Goal: Task Accomplishment & Management: Manage account settings

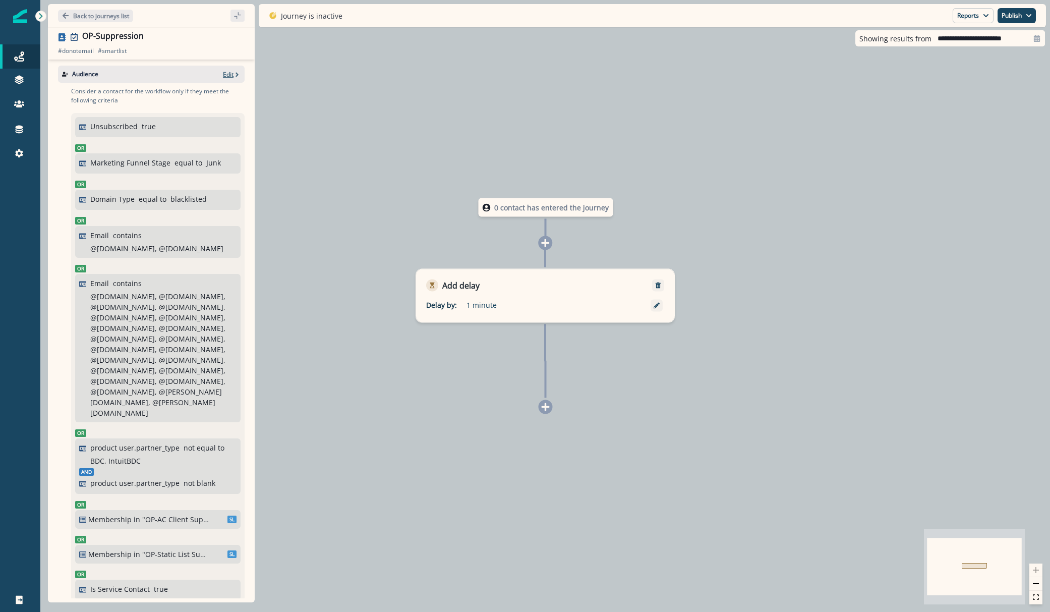
click at [223, 76] on p "Edit" at bounding box center [228, 74] width 11 height 9
click at [223, 74] on p "Edit" at bounding box center [228, 74] width 11 height 9
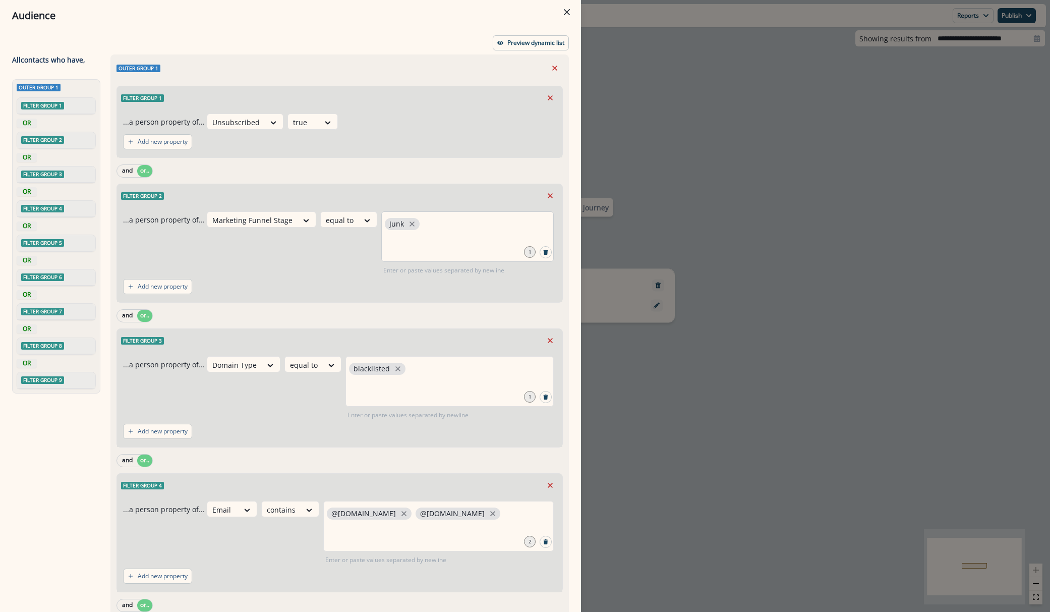
click at [419, 234] on div "Junk" at bounding box center [467, 236] width 173 height 50
click at [520, 39] on p "Preview dynamic list" at bounding box center [536, 42] width 57 height 7
click at [709, 64] on div "Audience Preview dynamic list All contact s who have, Outer group 1 Filter grou…" at bounding box center [525, 306] width 1050 height 612
click at [709, 64] on div "0 contact has entered the journey Add delay Delay by: 1 minute Delay details in…" at bounding box center [545, 306] width 1010 height 612
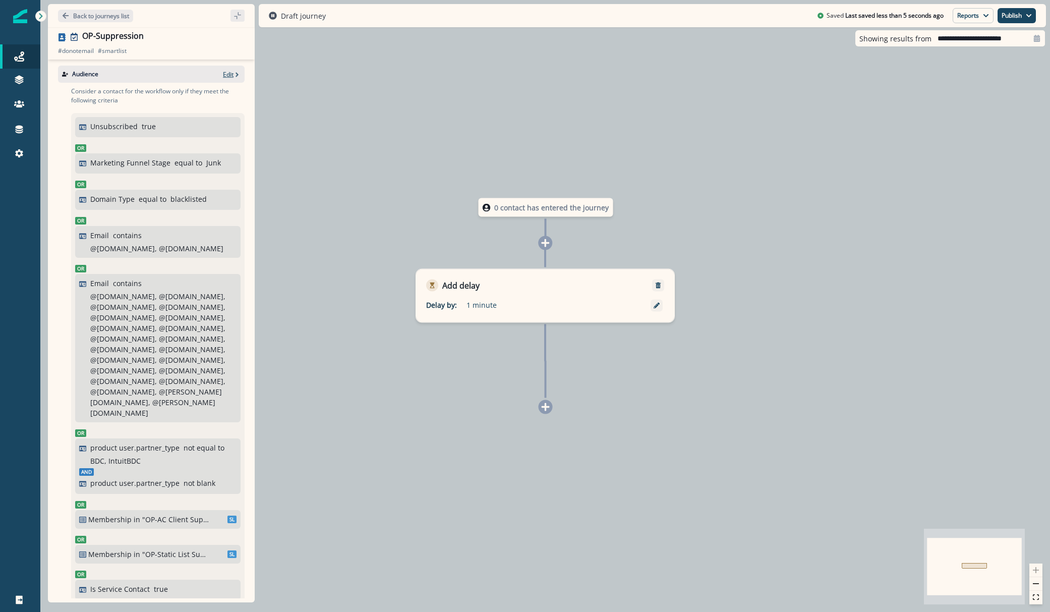
click at [234, 72] on icon "button" at bounding box center [237, 74] width 7 height 7
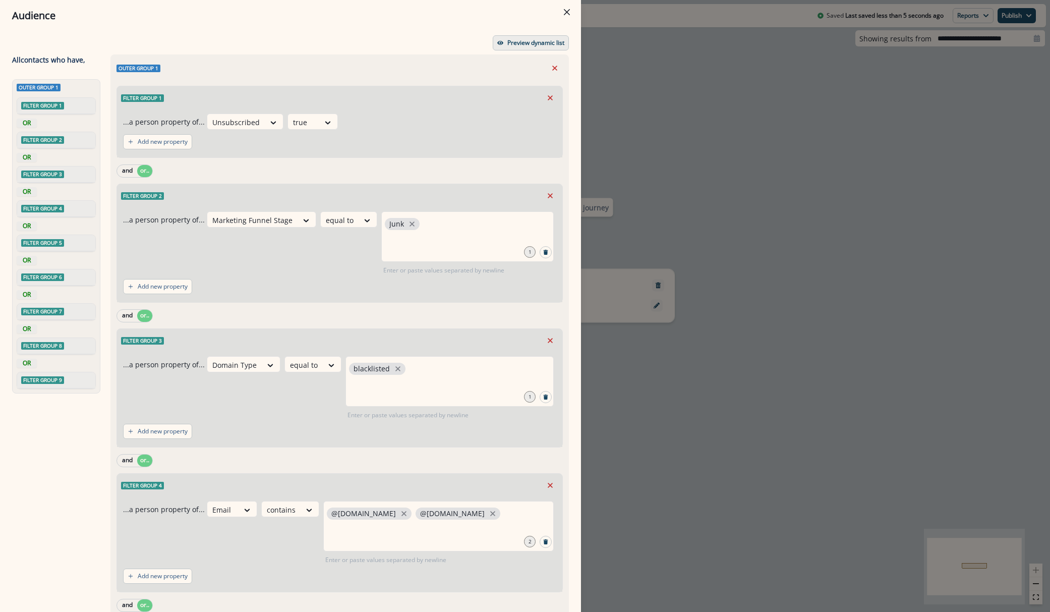
click at [499, 42] on button "Preview dynamic list" at bounding box center [531, 42] width 76 height 15
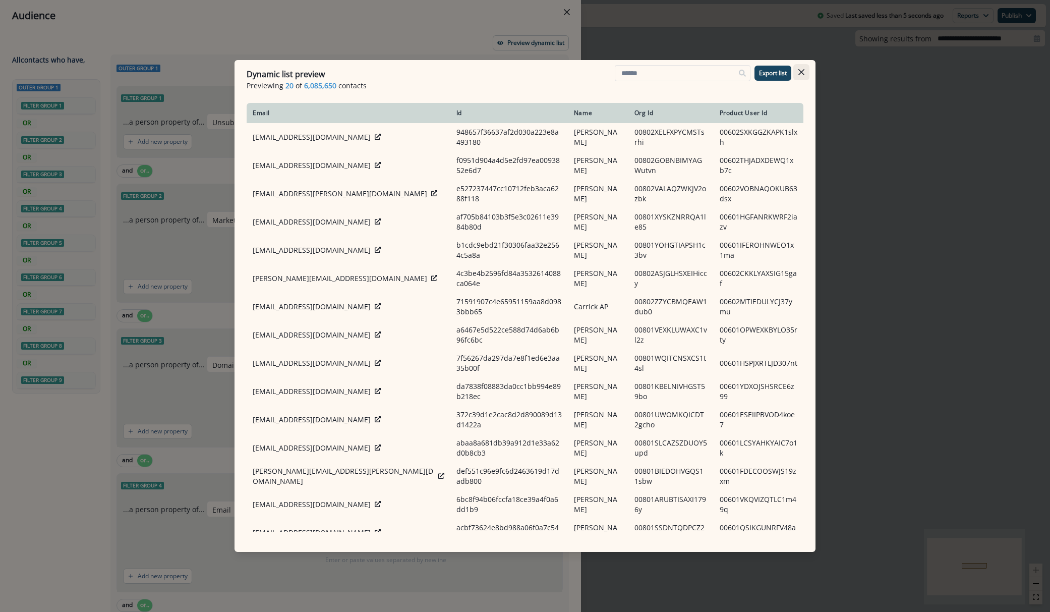
click at [797, 76] on button "Close" at bounding box center [802, 72] width 16 height 16
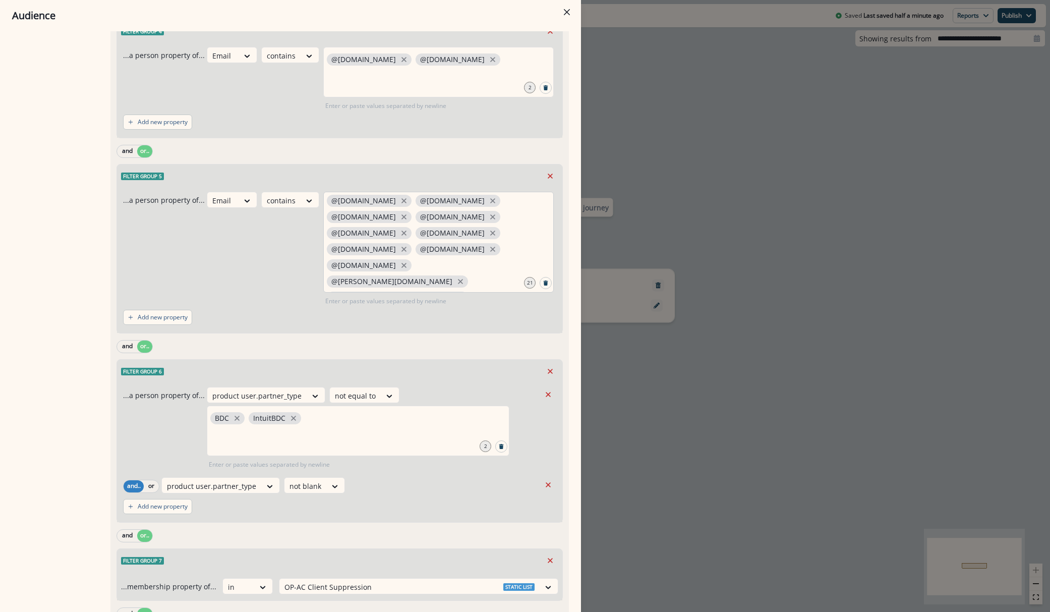
scroll to position [86, 0]
click at [734, 345] on div "Audience Preview dynamic list All contact s who have, Outer group 1 Filter grou…" at bounding box center [525, 306] width 1050 height 612
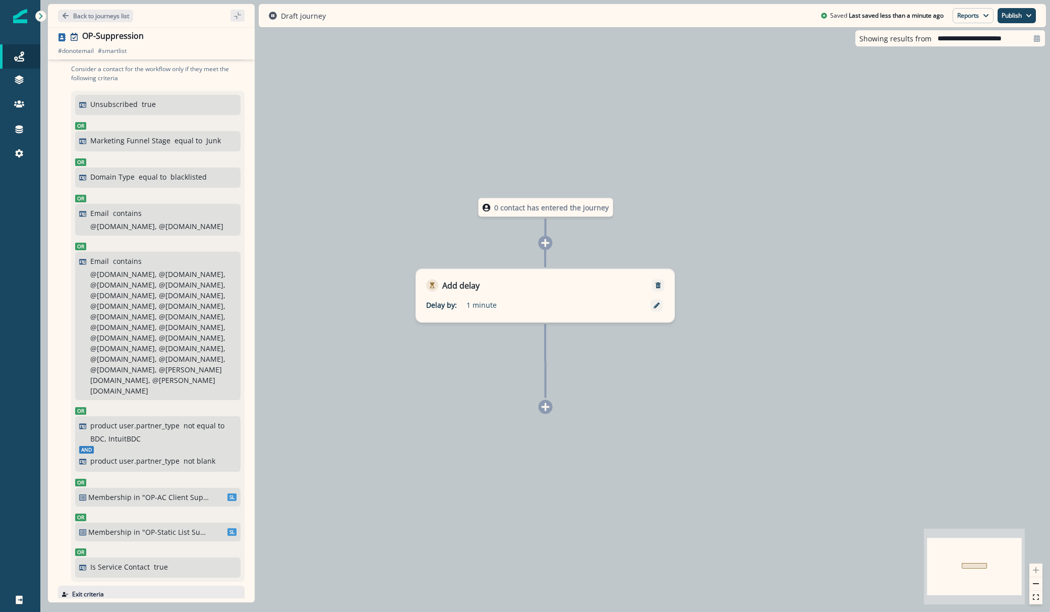
scroll to position [0, 0]
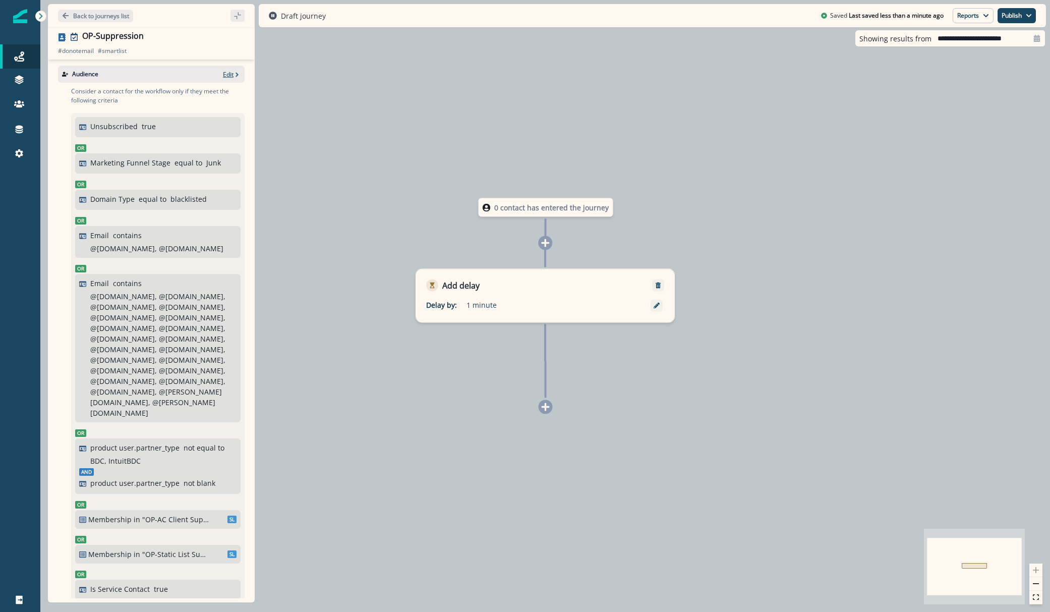
click at [223, 72] on p "Edit" at bounding box center [228, 74] width 11 height 9
click at [223, 70] on p "Edit" at bounding box center [228, 74] width 11 height 9
click at [223, 72] on p "Edit" at bounding box center [228, 74] width 11 height 9
click at [223, 73] on p "Edit" at bounding box center [228, 74] width 11 height 9
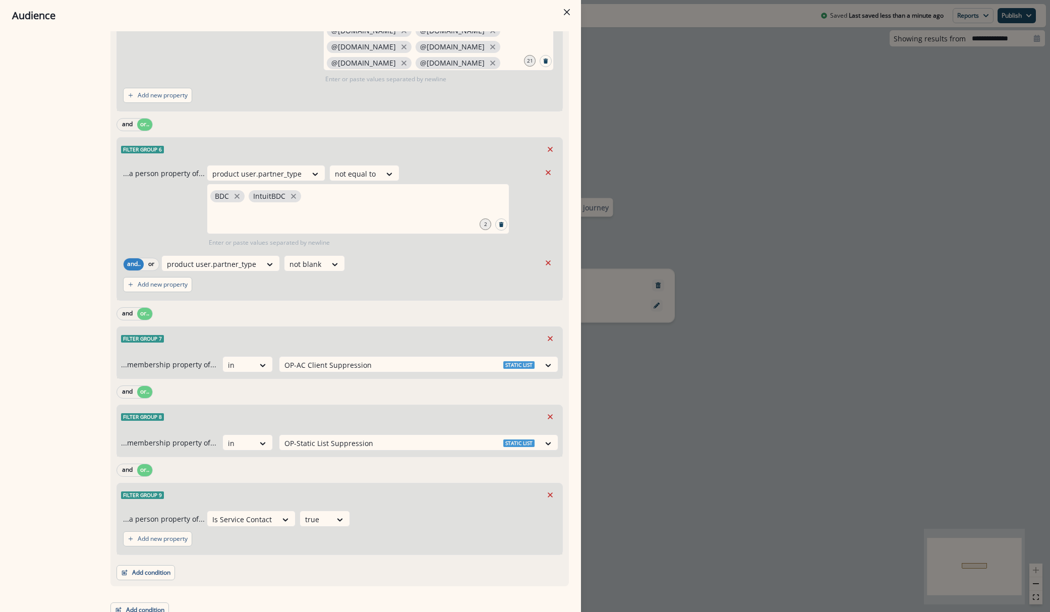
scroll to position [686, 0]
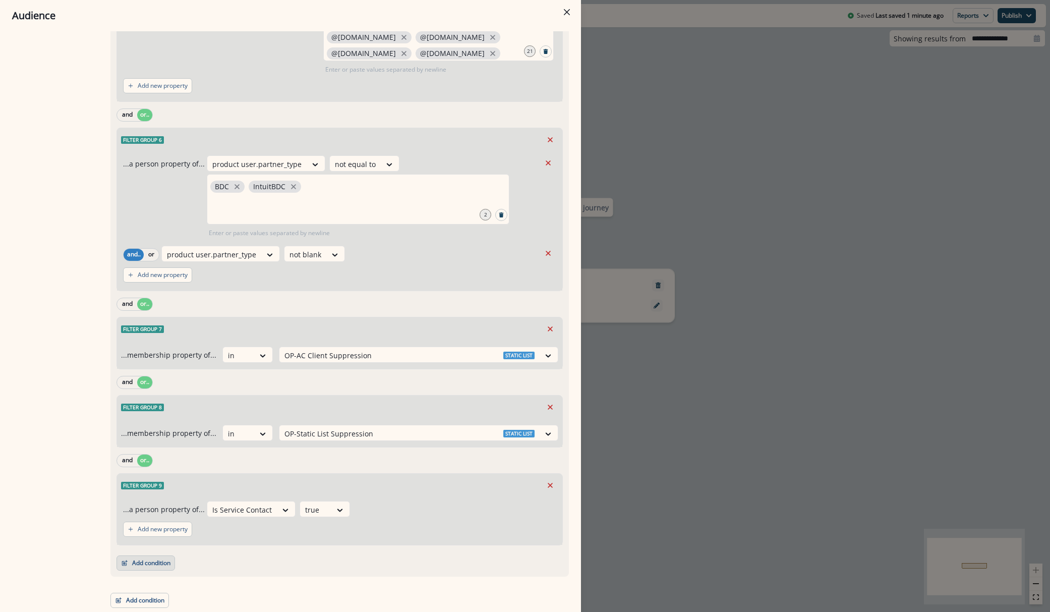
click at [153, 565] on button "Add condition" at bounding box center [146, 563] width 59 height 15
click at [156, 568] on button "Add condition" at bounding box center [146, 563] width 59 height 15
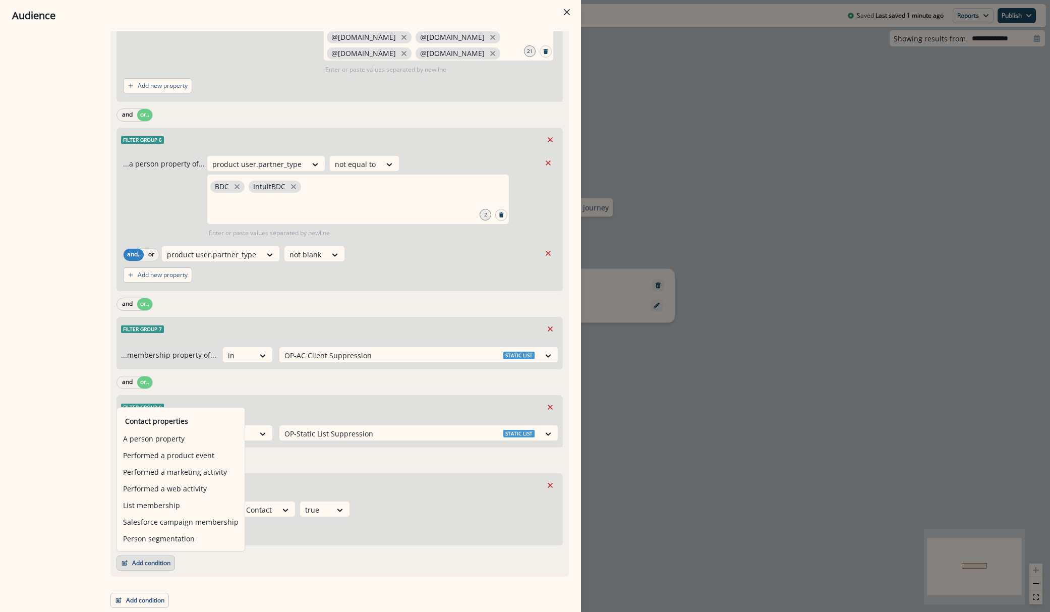
click at [439, 567] on div "Add condition Contact properties A person property Performed a product event Pe…" at bounding box center [340, 557] width 447 height 25
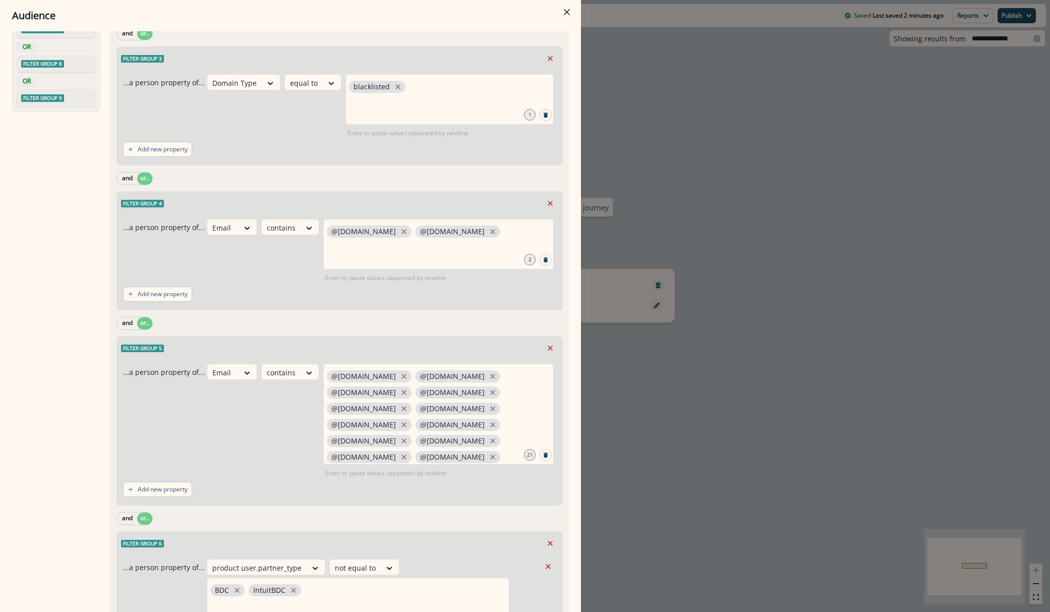
scroll to position [0, 0]
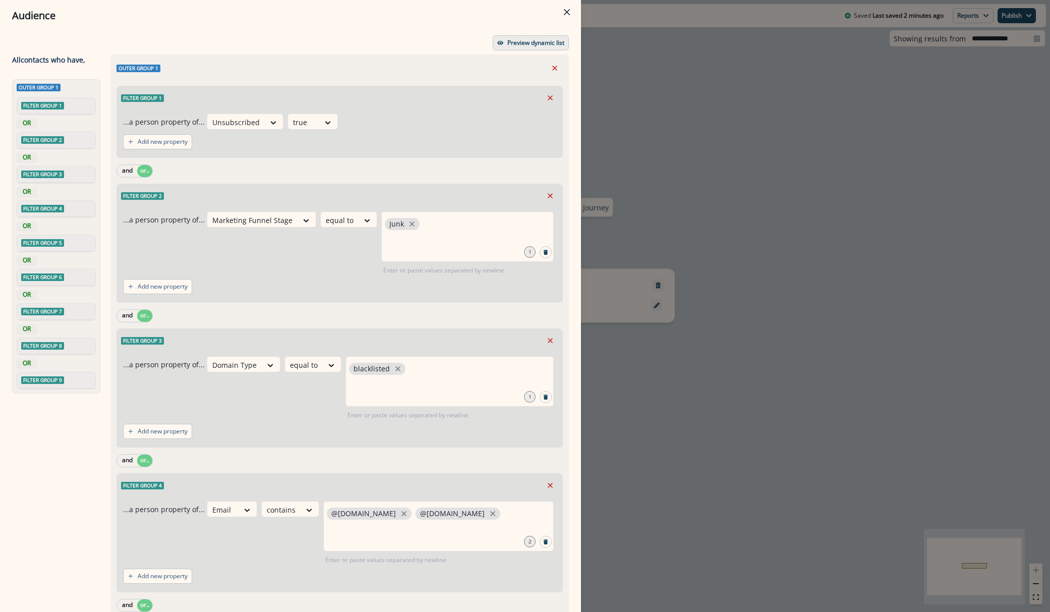
click at [520, 36] on button "Preview dynamic list" at bounding box center [531, 42] width 76 height 15
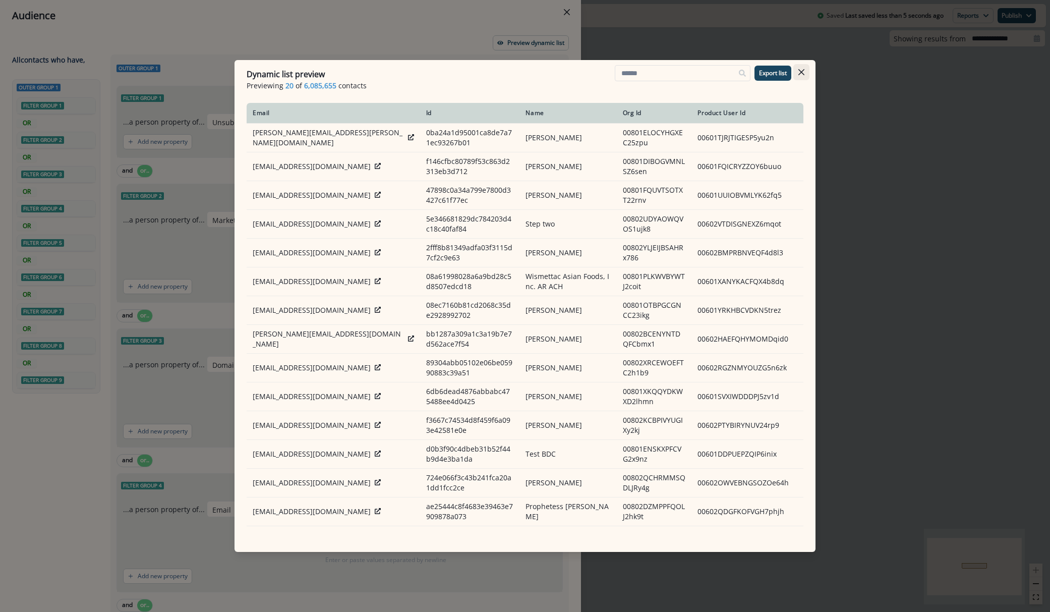
click at [801, 67] on button "Close" at bounding box center [802, 72] width 16 height 16
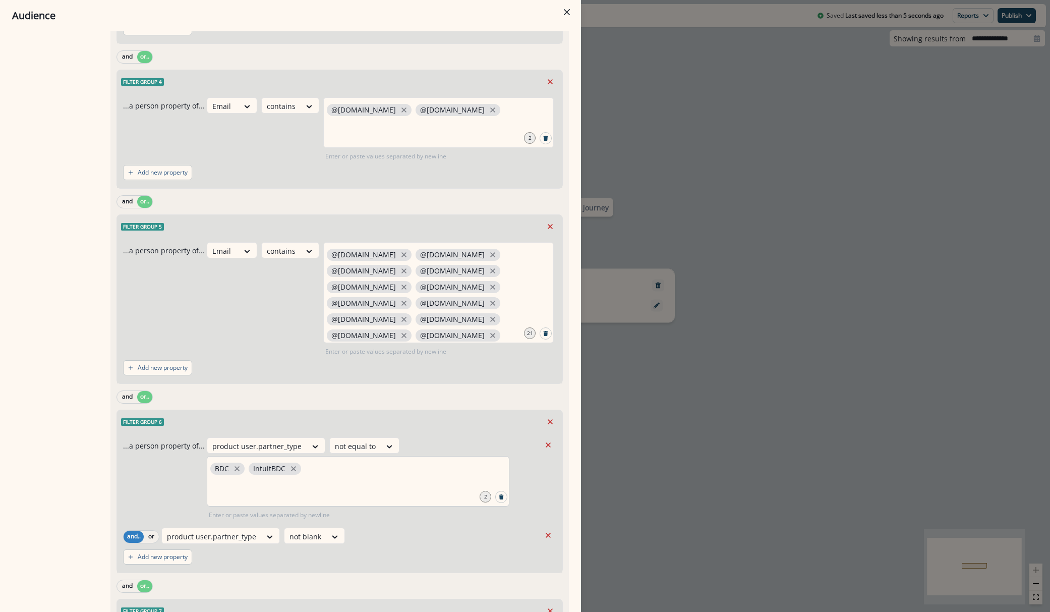
scroll to position [686, 0]
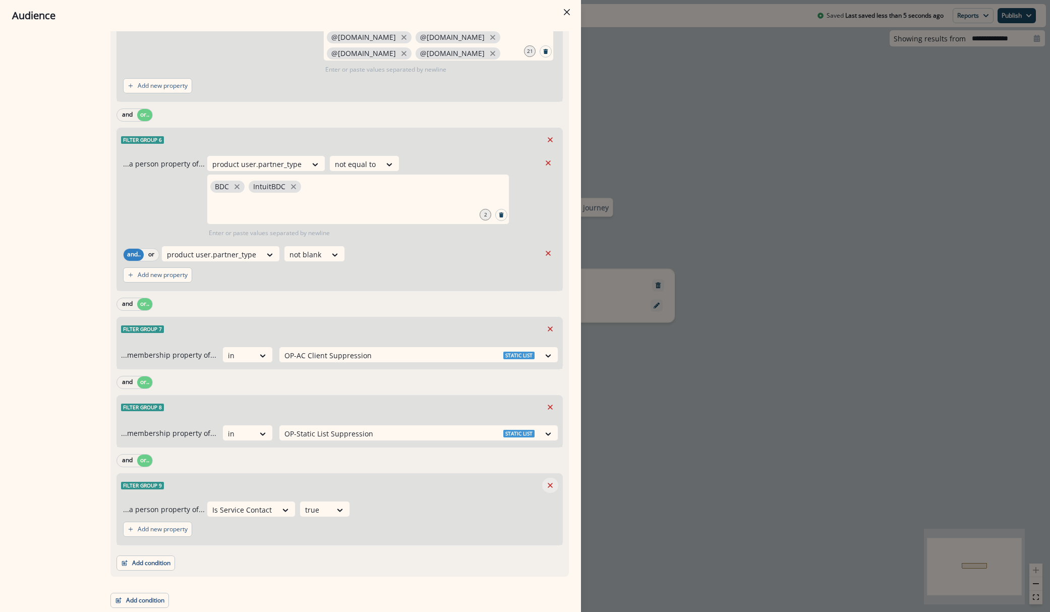
click at [546, 483] on icon "Remove" at bounding box center [550, 485] width 9 height 9
click at [544, 391] on div "and or.." at bounding box center [340, 382] width 447 height 18
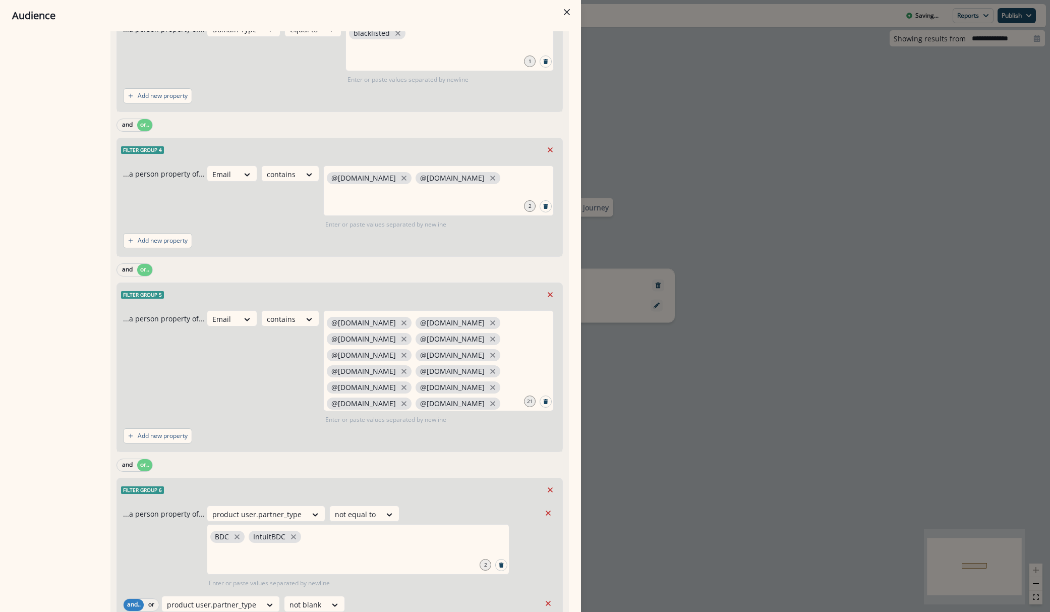
scroll to position [0, 0]
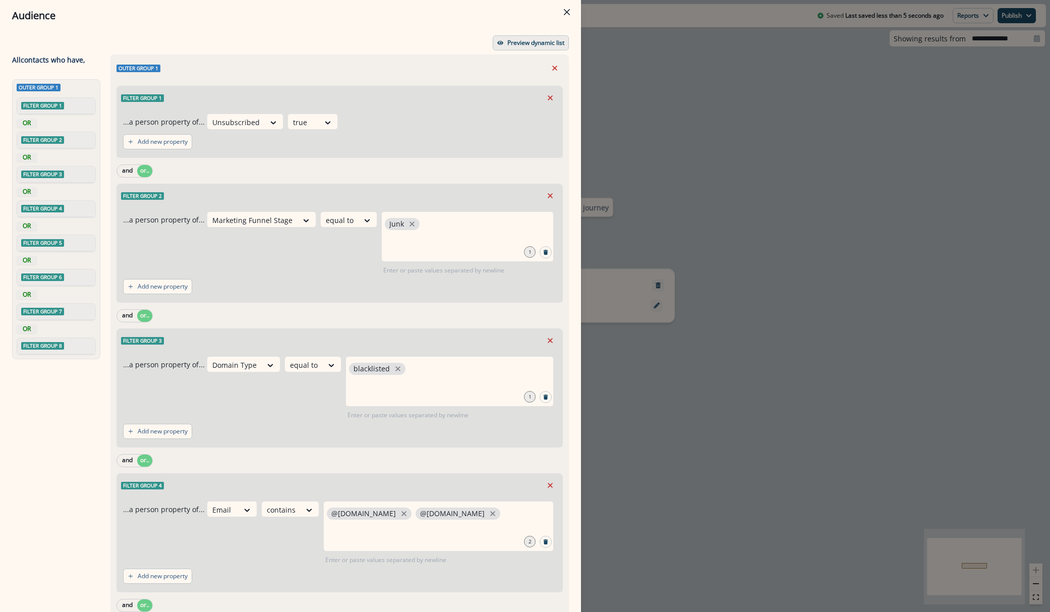
click at [493, 40] on button "Preview dynamic list" at bounding box center [531, 42] width 76 height 15
click at [496, 47] on button "Preview dynamic list" at bounding box center [531, 42] width 76 height 15
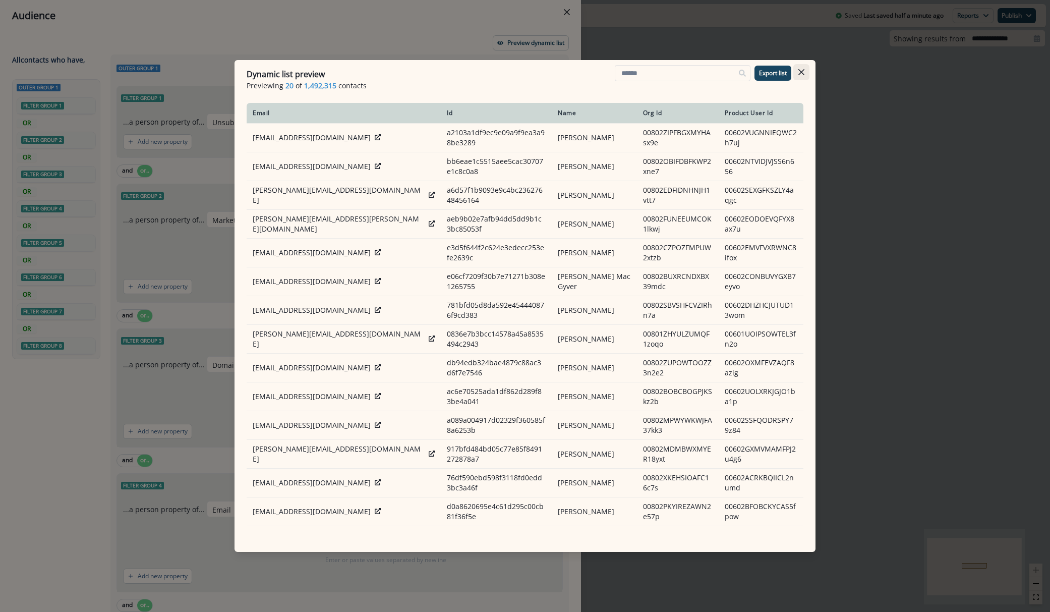
click at [802, 73] on icon "Close" at bounding box center [802, 72] width 6 height 6
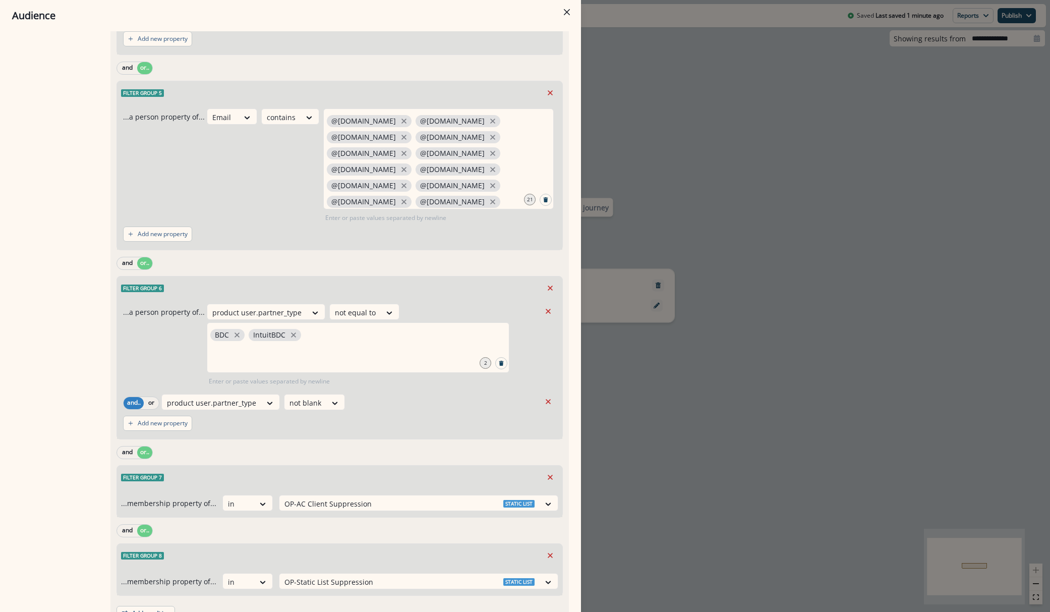
scroll to position [588, 0]
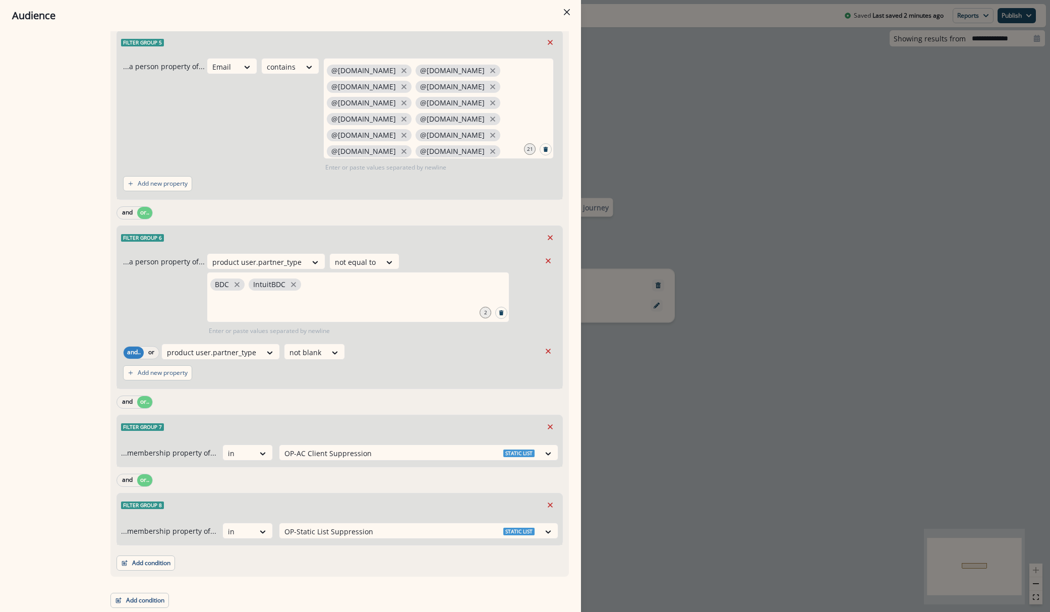
click at [235, 580] on div "Outer group 1 Filter group 1 ...a person property of... Unsubscribed true Add n…" at bounding box center [336, 37] width 465 height 1141
click at [142, 565] on button "Add condition" at bounding box center [146, 563] width 59 height 15
click at [151, 565] on button "Add condition" at bounding box center [146, 563] width 59 height 15
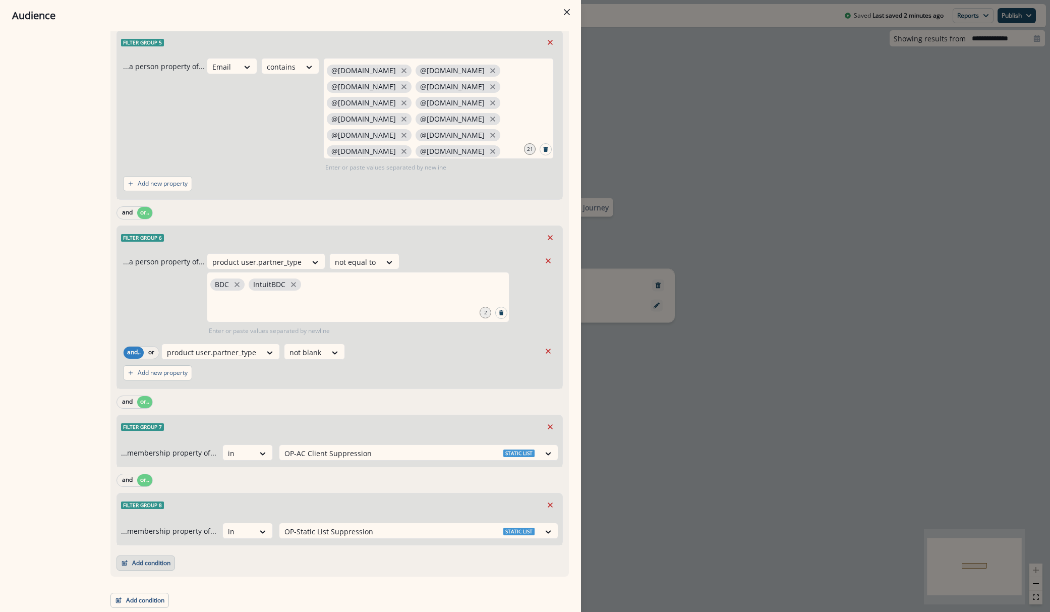
click at [139, 563] on button "Add condition" at bounding box center [146, 563] width 59 height 15
click at [159, 566] on button "Add condition" at bounding box center [146, 563] width 59 height 15
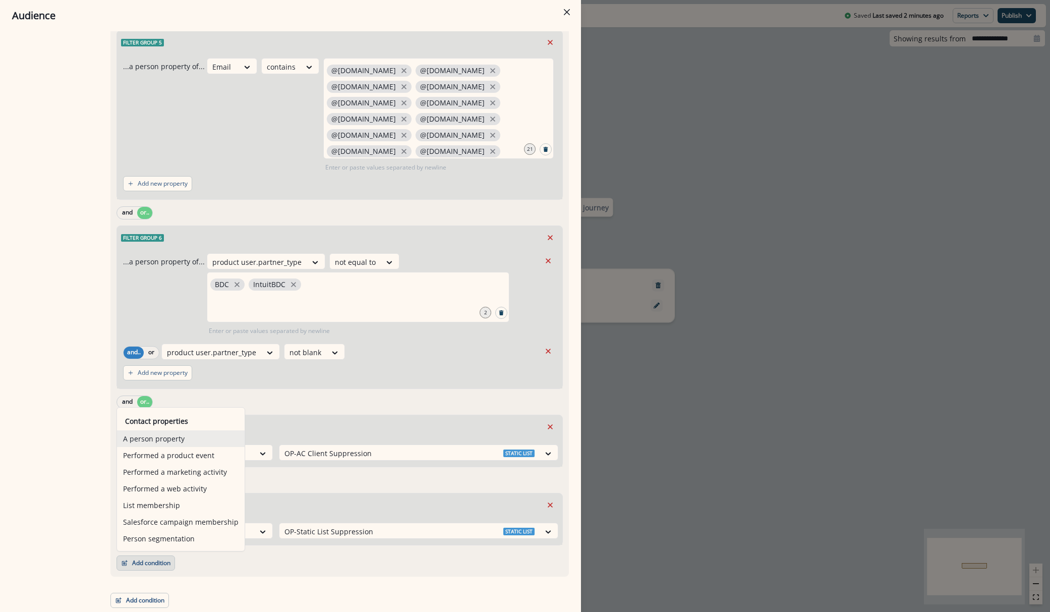
click at [154, 440] on button "A person property" at bounding box center [181, 438] width 128 height 17
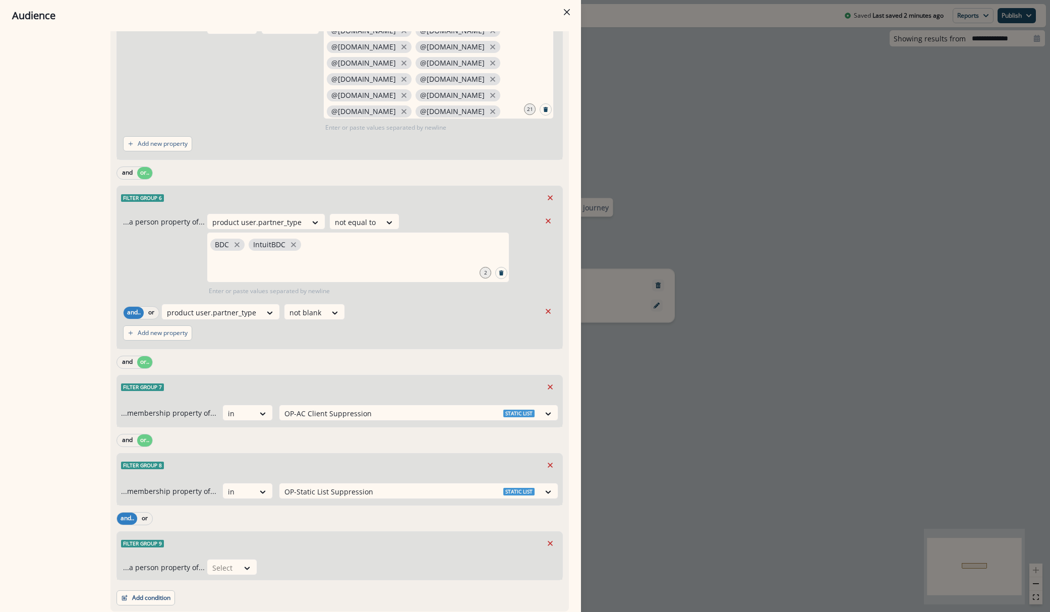
scroll to position [662, 0]
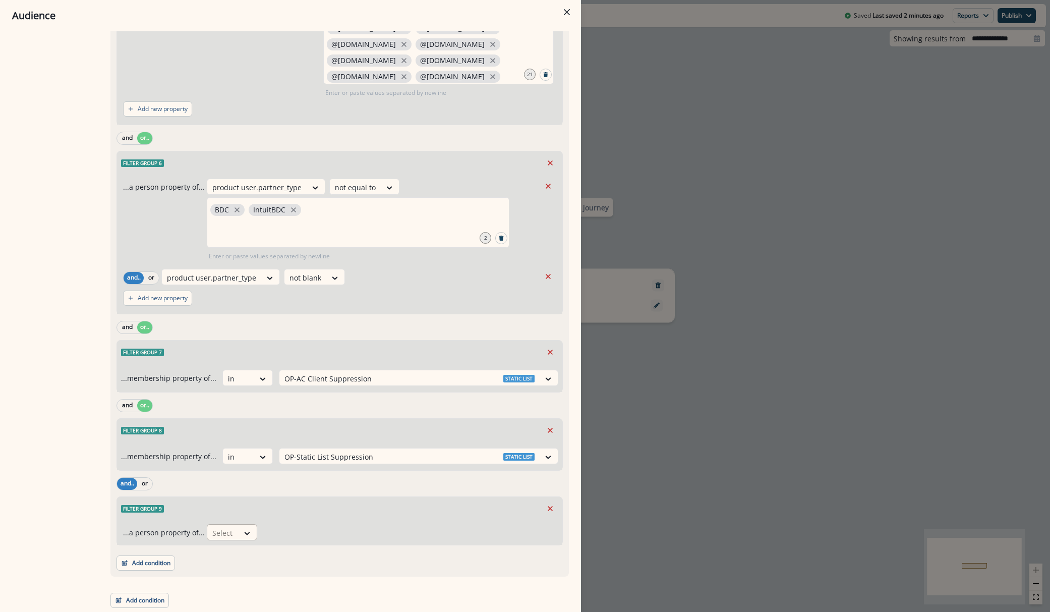
click at [219, 539] on div "Select" at bounding box center [222, 533] width 31 height 17
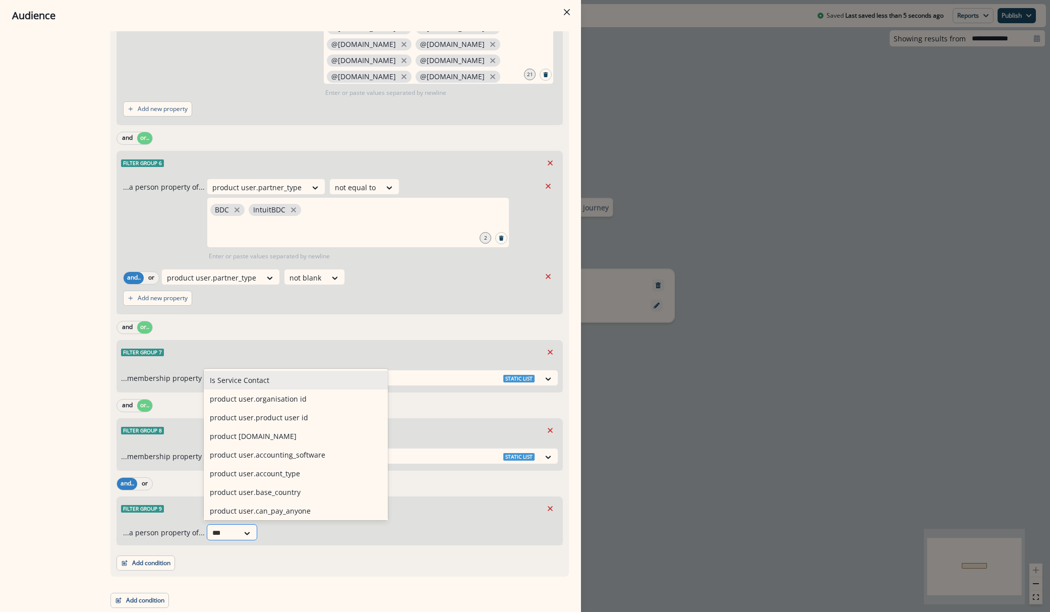
type input "****"
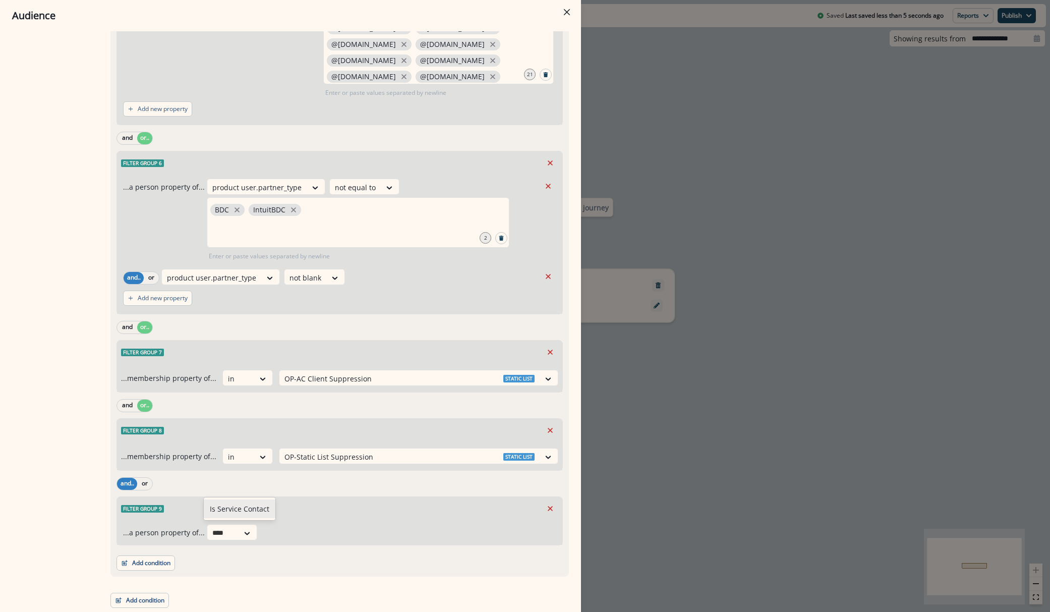
click at [231, 513] on div "Is Service Contact" at bounding box center [240, 509] width 72 height 19
click at [231, 513] on div "Filter group 9" at bounding box center [340, 508] width 446 height 23
click at [326, 534] on div "Select" at bounding box center [315, 533] width 31 height 17
click at [324, 533] on div "Select" at bounding box center [315, 533] width 31 height 17
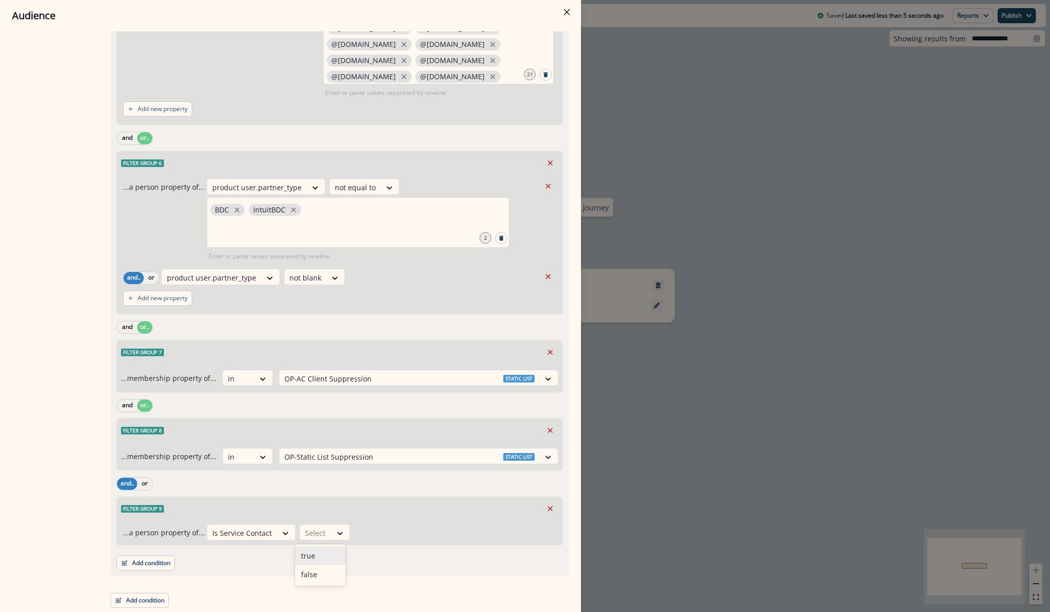
click at [321, 552] on div "true" at bounding box center [320, 555] width 50 height 19
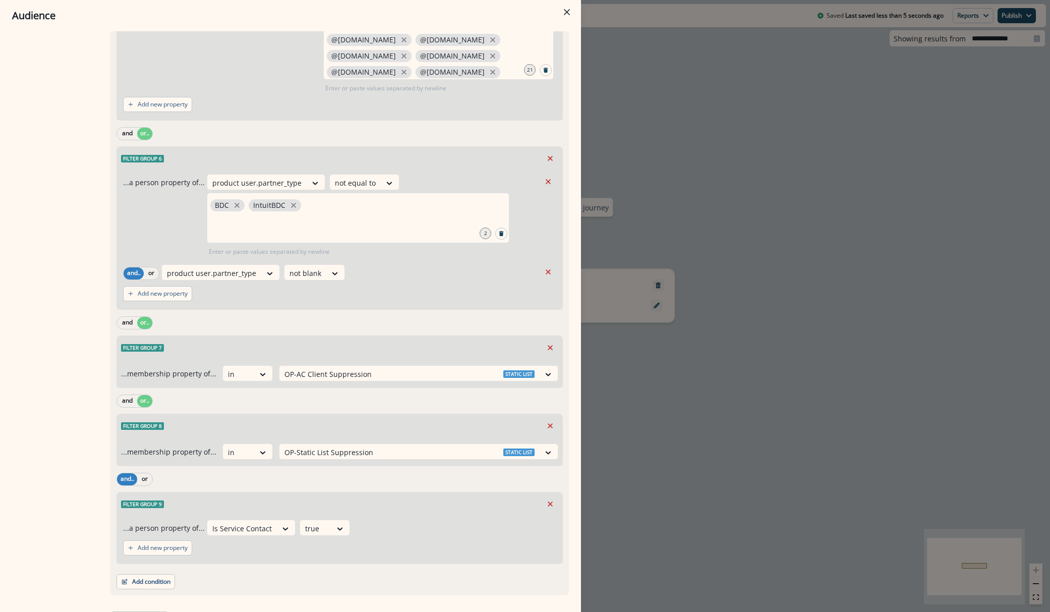
scroll to position [686, 0]
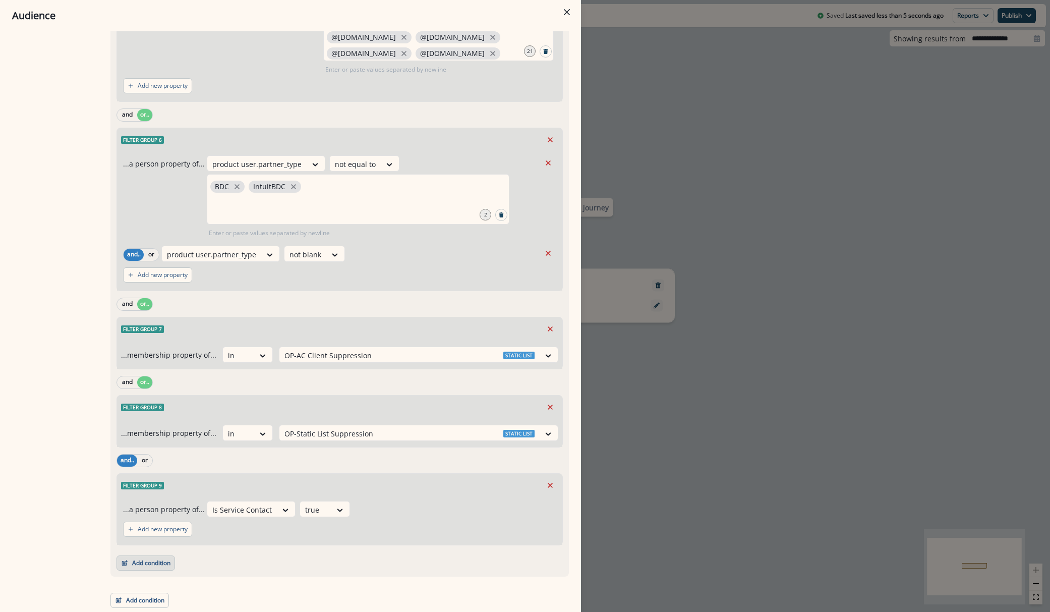
click at [160, 563] on button "Add condition" at bounding box center [146, 563] width 59 height 15
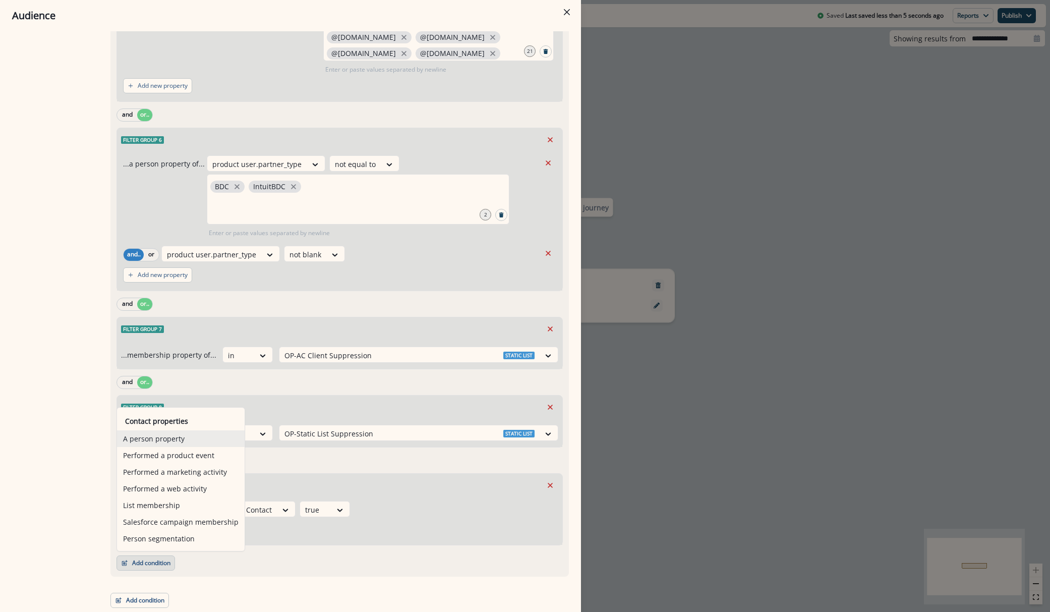
click at [171, 441] on button "A person property" at bounding box center [181, 438] width 128 height 17
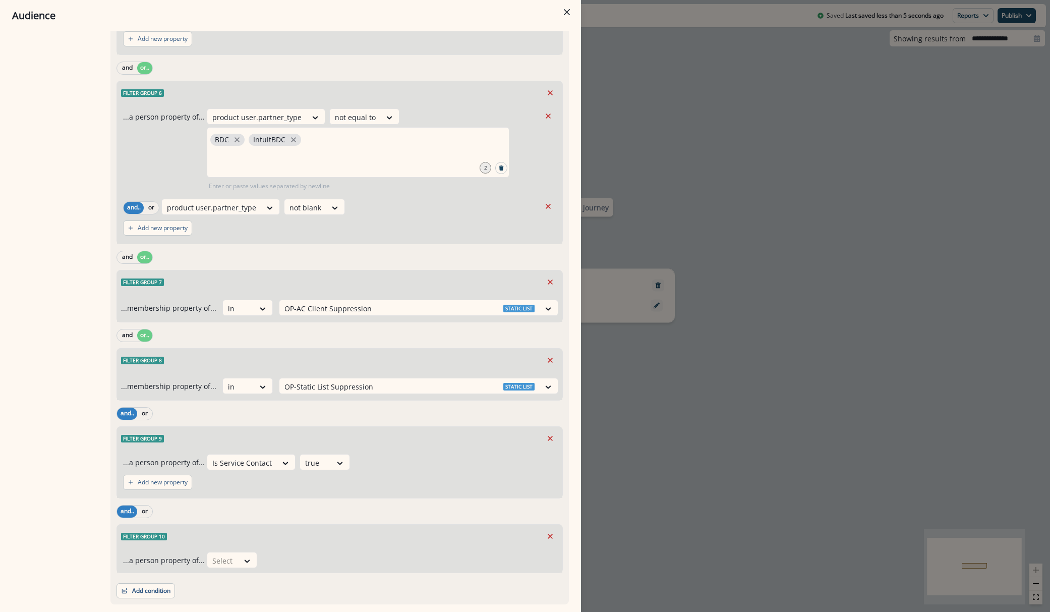
scroll to position [760, 0]
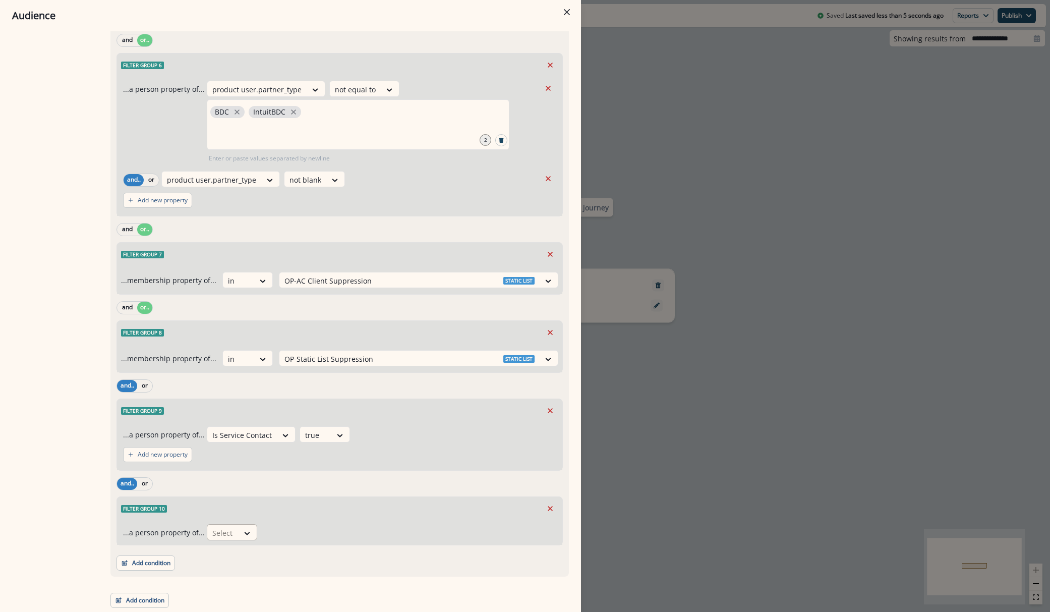
click at [216, 534] on div at bounding box center [222, 533] width 21 height 13
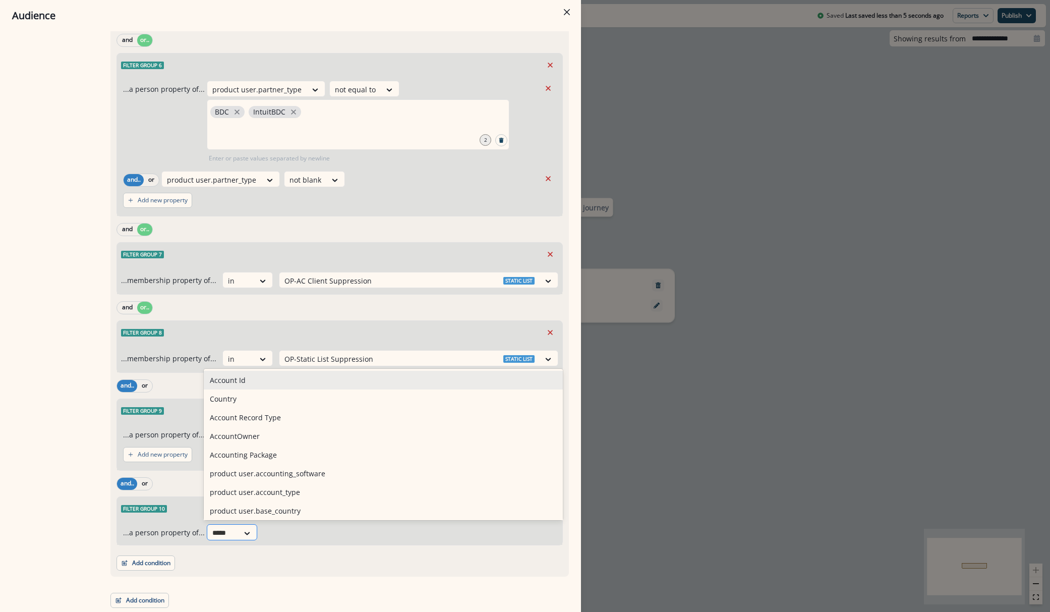
type input "******"
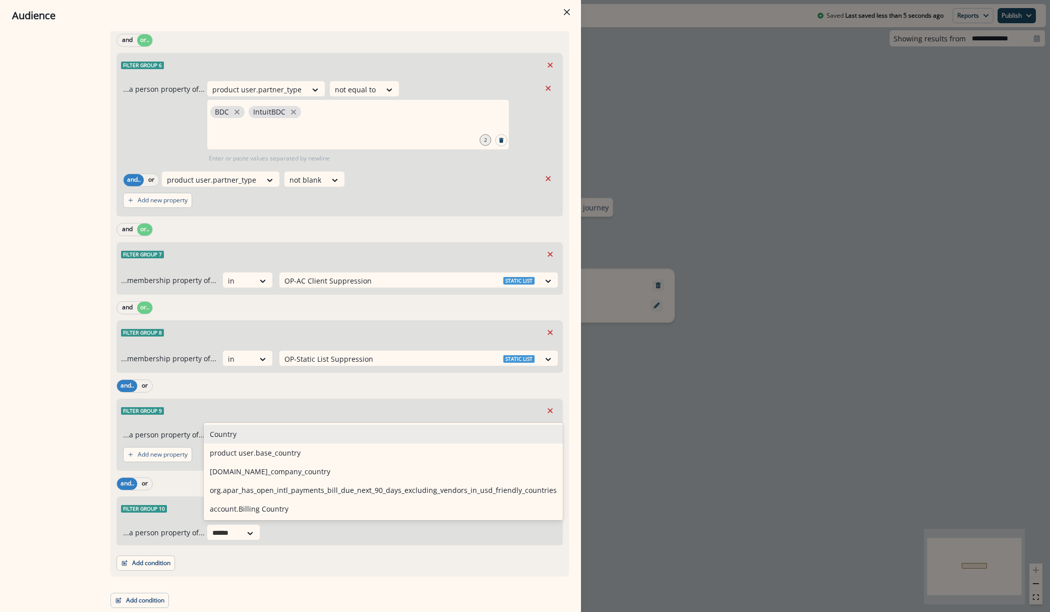
click at [265, 437] on div "Country" at bounding box center [383, 434] width 359 height 19
click at [265, 437] on div at bounding box center [242, 435] width 60 height 13
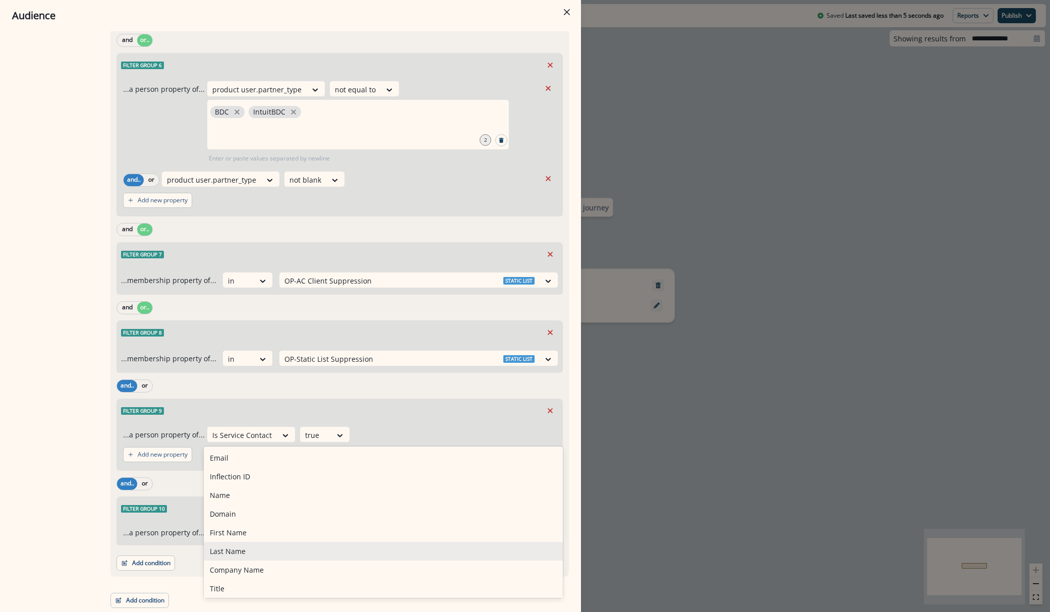
click at [188, 533] on p "...a person property of..." at bounding box center [164, 532] width 82 height 11
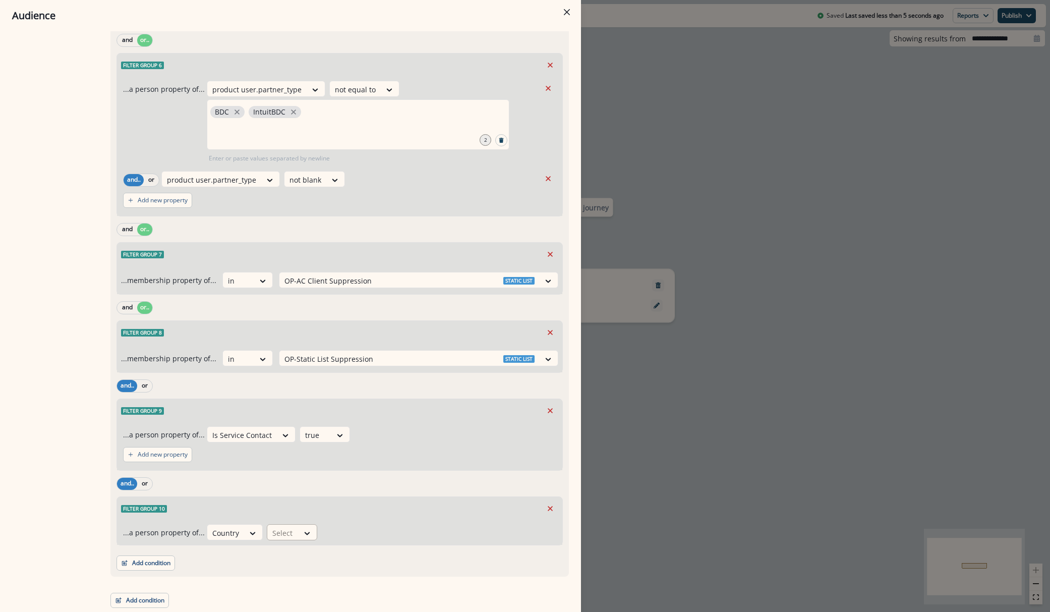
click at [286, 533] on div at bounding box center [282, 533] width 21 height 13
click at [298, 420] on div "not equal to" at bounding box center [302, 417] width 79 height 19
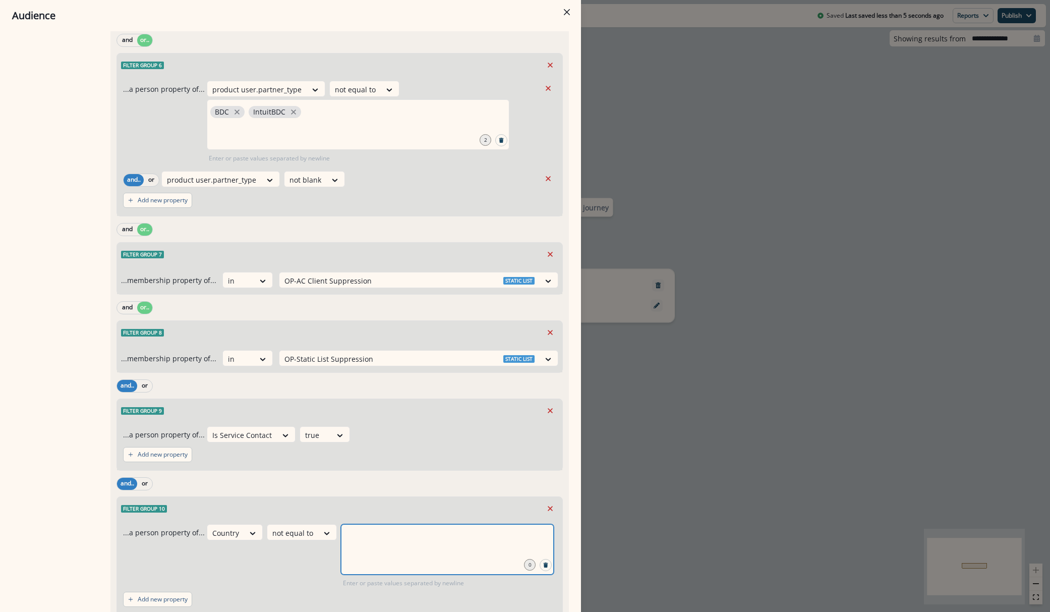
click at [378, 539] on input "text" at bounding box center [448, 537] width 210 height 20
type input "**********"
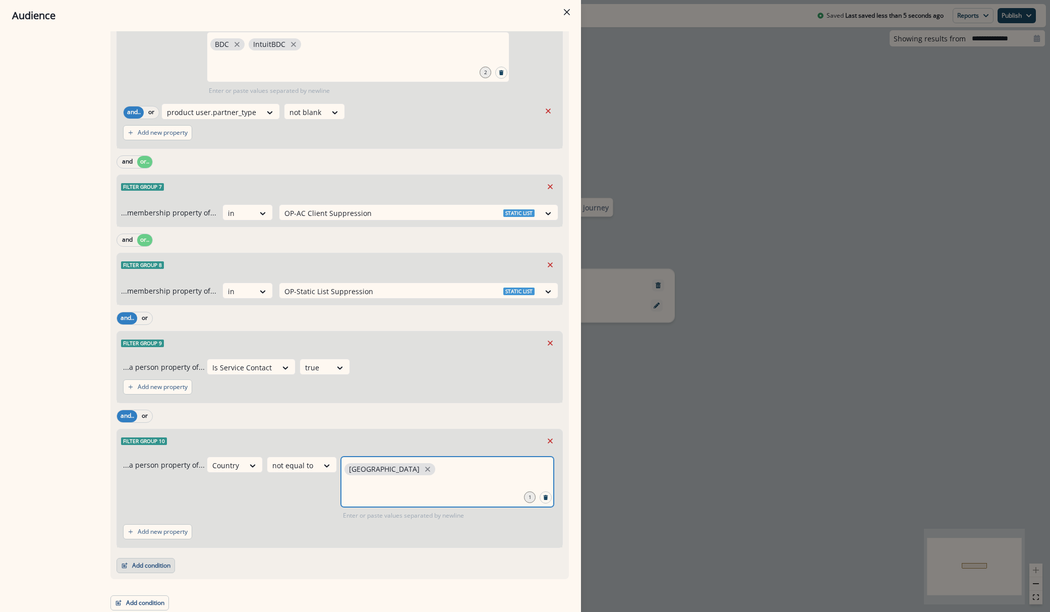
scroll to position [831, 0]
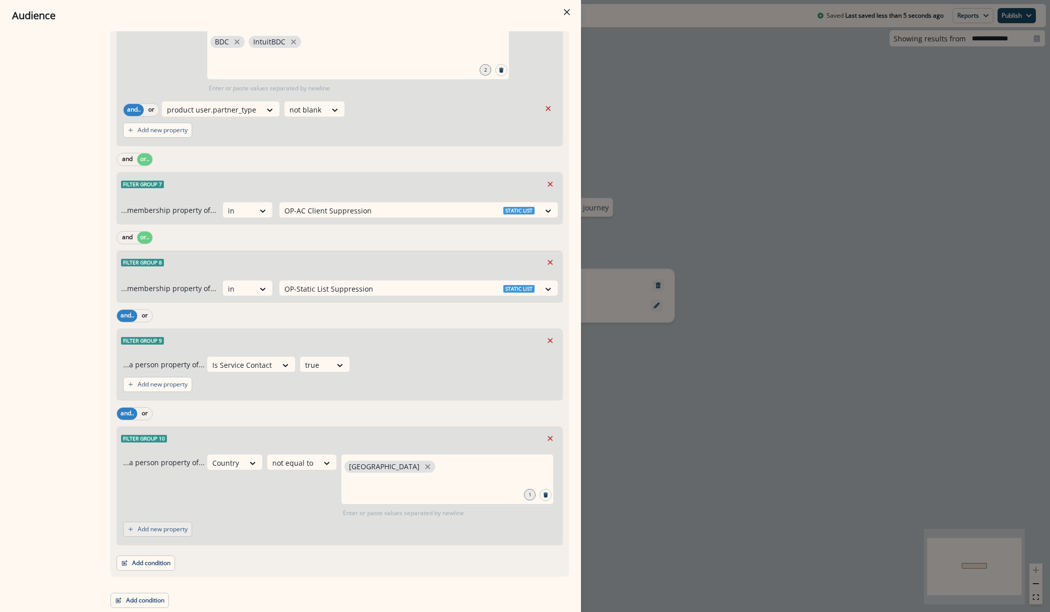
click at [162, 526] on p "Add new property" at bounding box center [163, 529] width 50 height 7
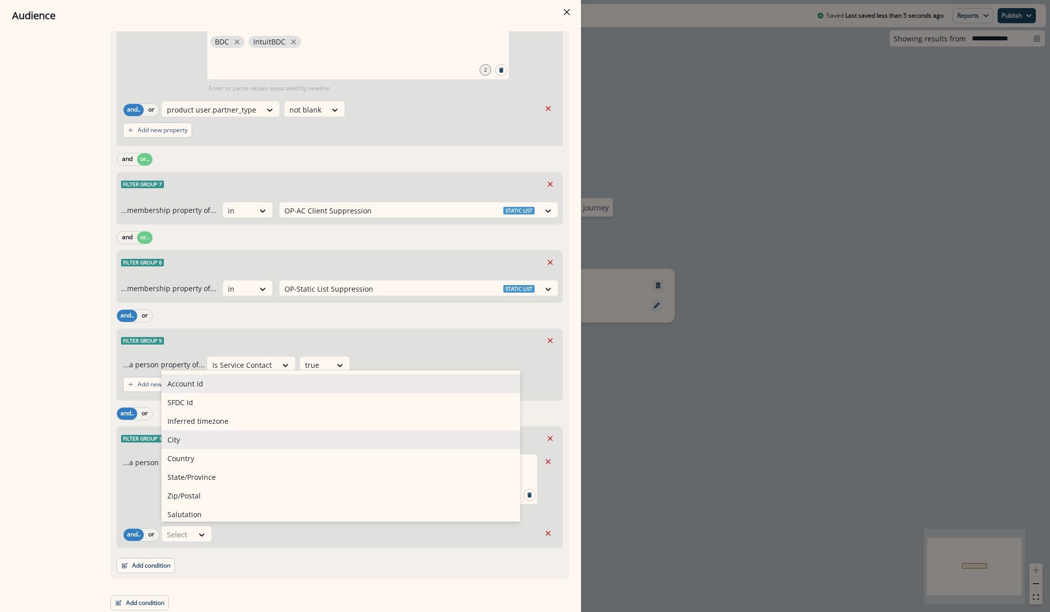
scroll to position [252, 0]
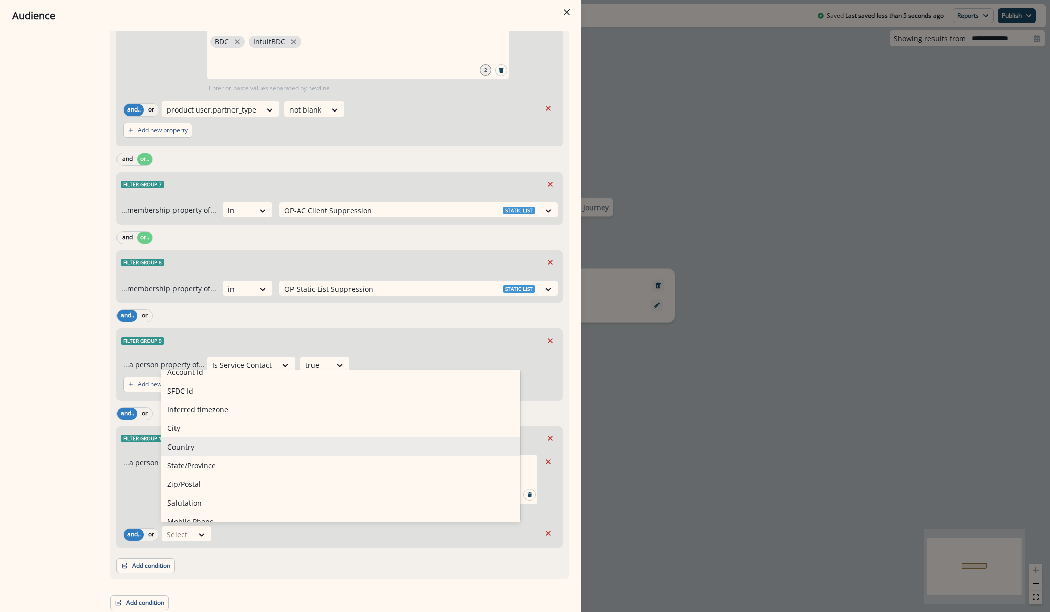
click at [196, 446] on div "Country" at bounding box center [340, 446] width 359 height 19
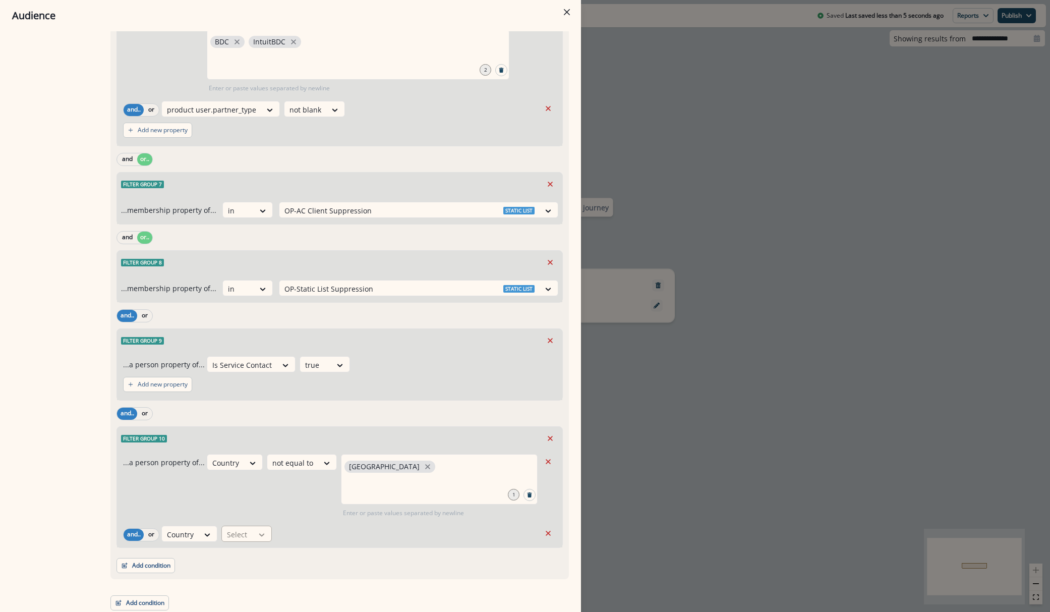
click at [262, 537] on icon at bounding box center [261, 535] width 9 height 10
click at [244, 475] on div "not blank" at bounding box center [260, 475] width 79 height 19
click at [244, 475] on div "Country not equal to United States 1 Enter or paste values separated by newline" at bounding box center [374, 486] width 334 height 64
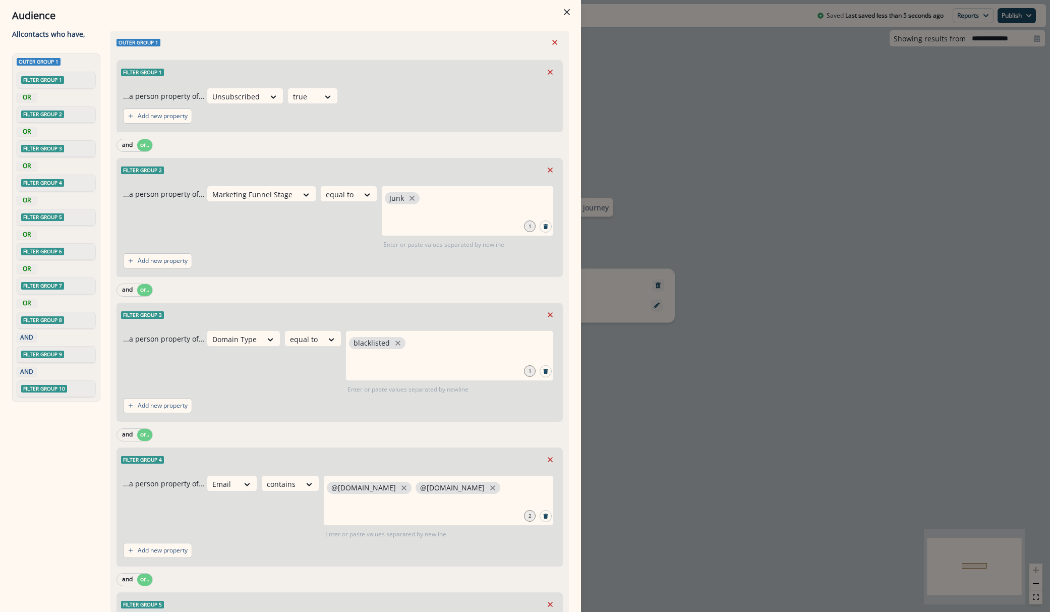
scroll to position [0, 0]
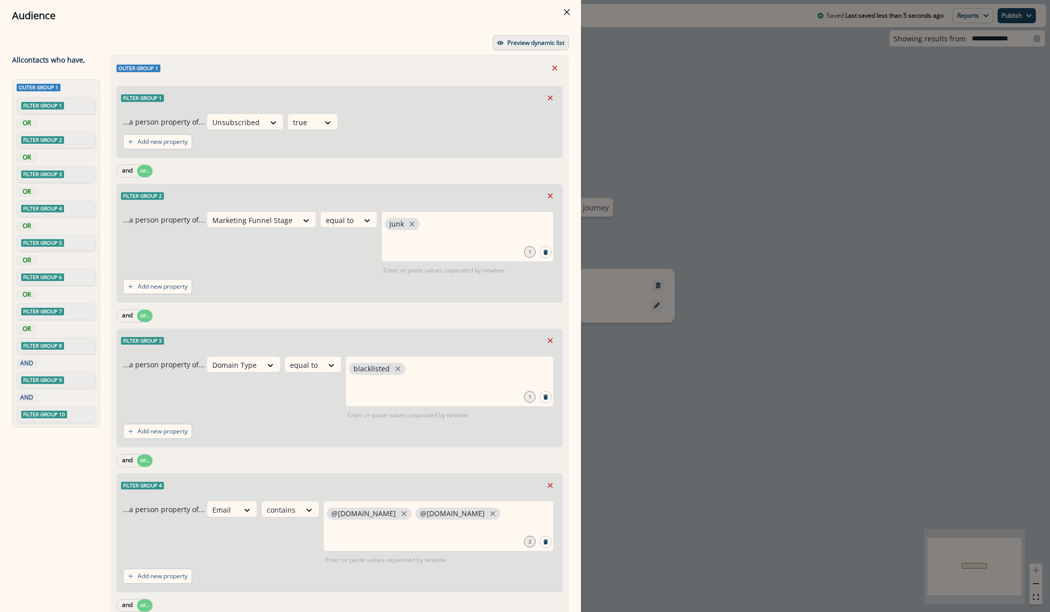
click at [508, 39] on p "Preview dynamic list" at bounding box center [536, 42] width 57 height 7
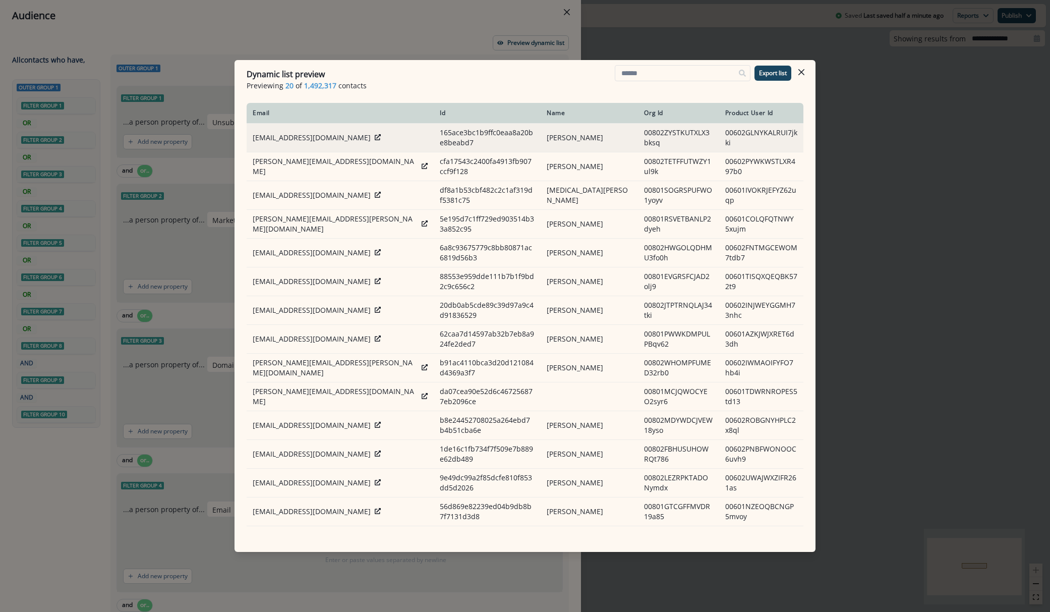
click at [375, 138] on icon at bounding box center [378, 137] width 6 height 6
